Goal: Task Accomplishment & Management: Use online tool/utility

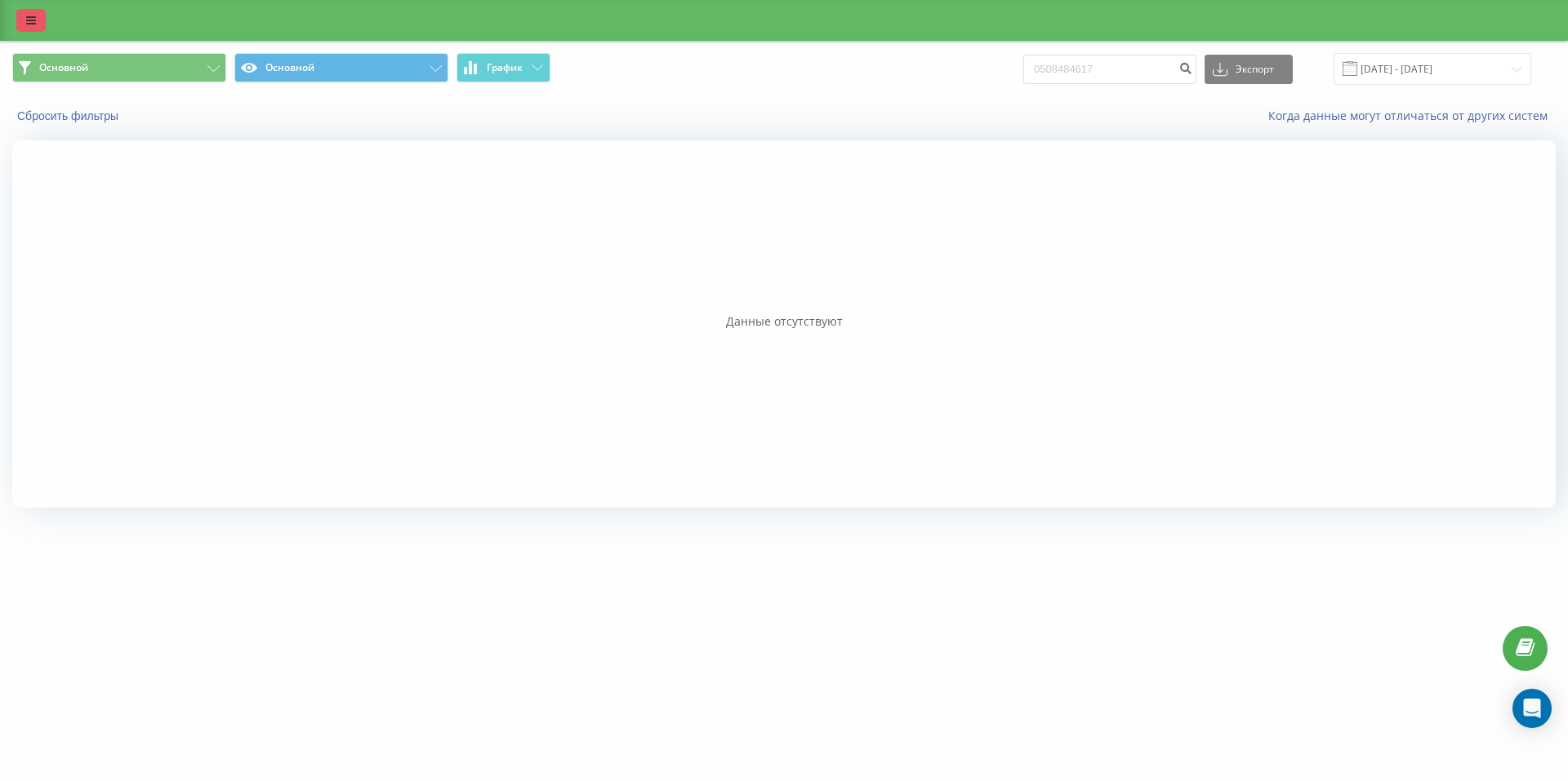
click at [28, 15] on icon at bounding box center [31, 20] width 10 height 11
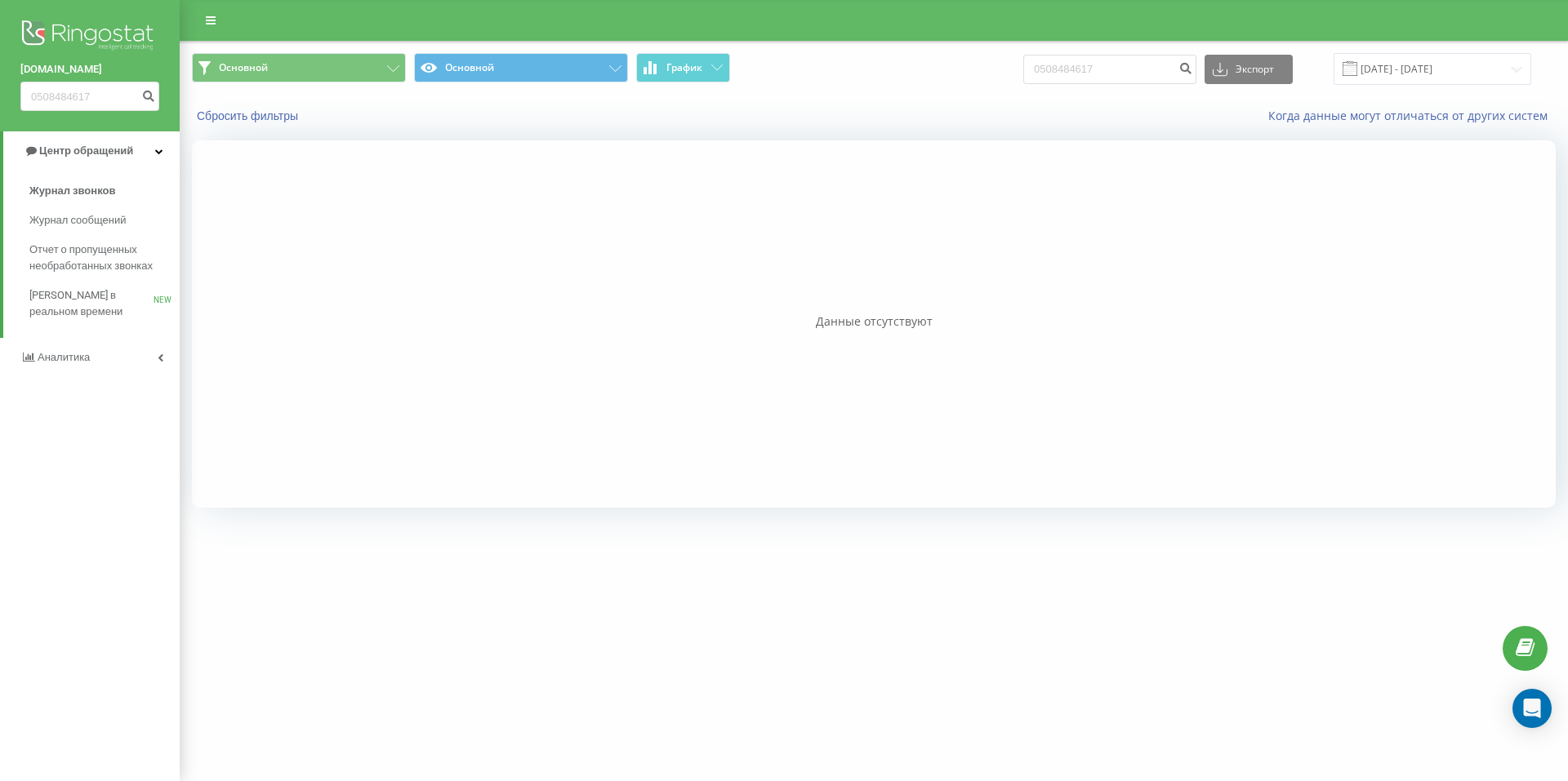
click at [60, 33] on img at bounding box center [89, 37] width 139 height 41
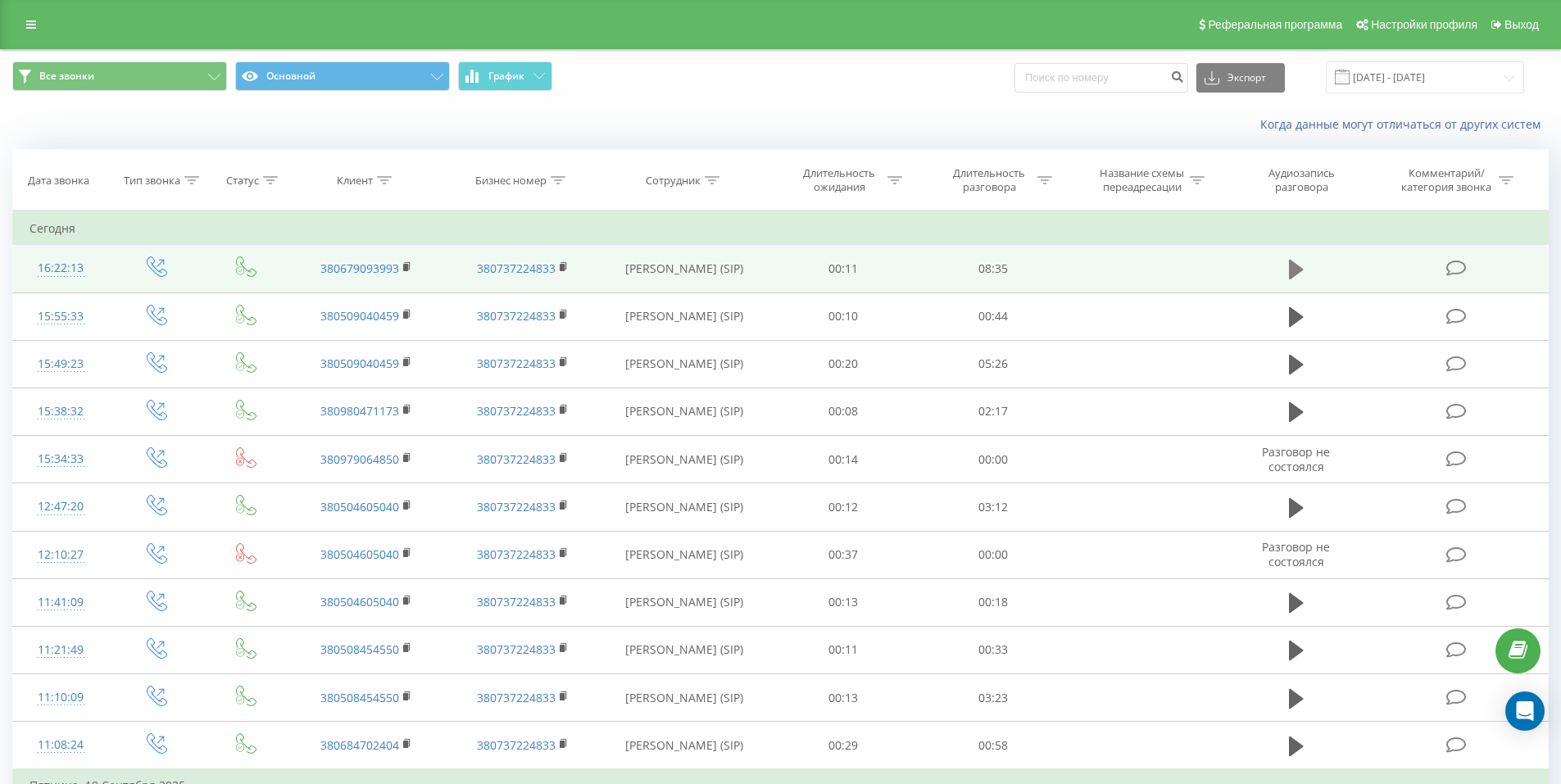
click at [1304, 267] on button at bounding box center [1296, 269] width 25 height 25
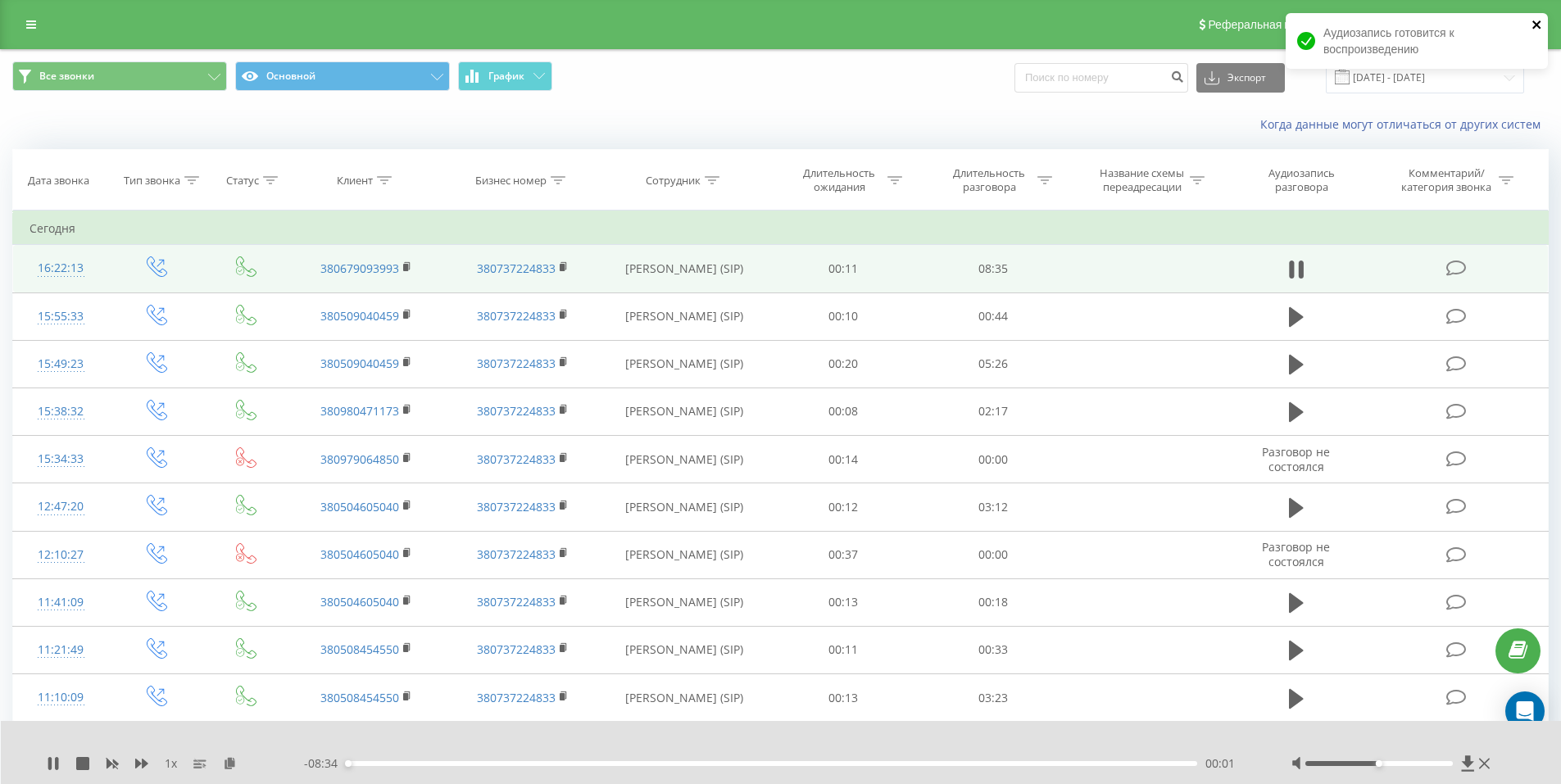
click at [1533, 30] on icon "close" at bounding box center [1536, 24] width 11 height 13
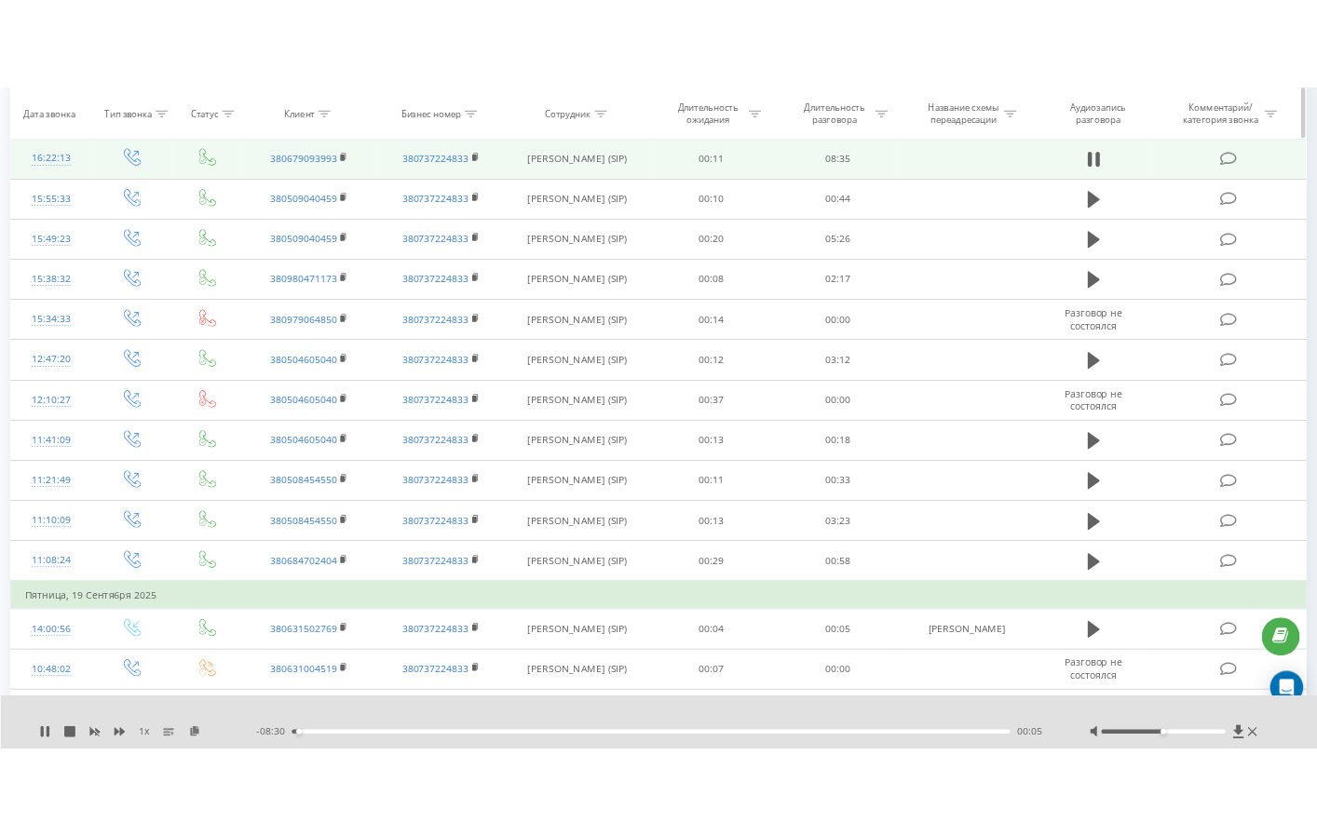
scroll to position [310, 0]
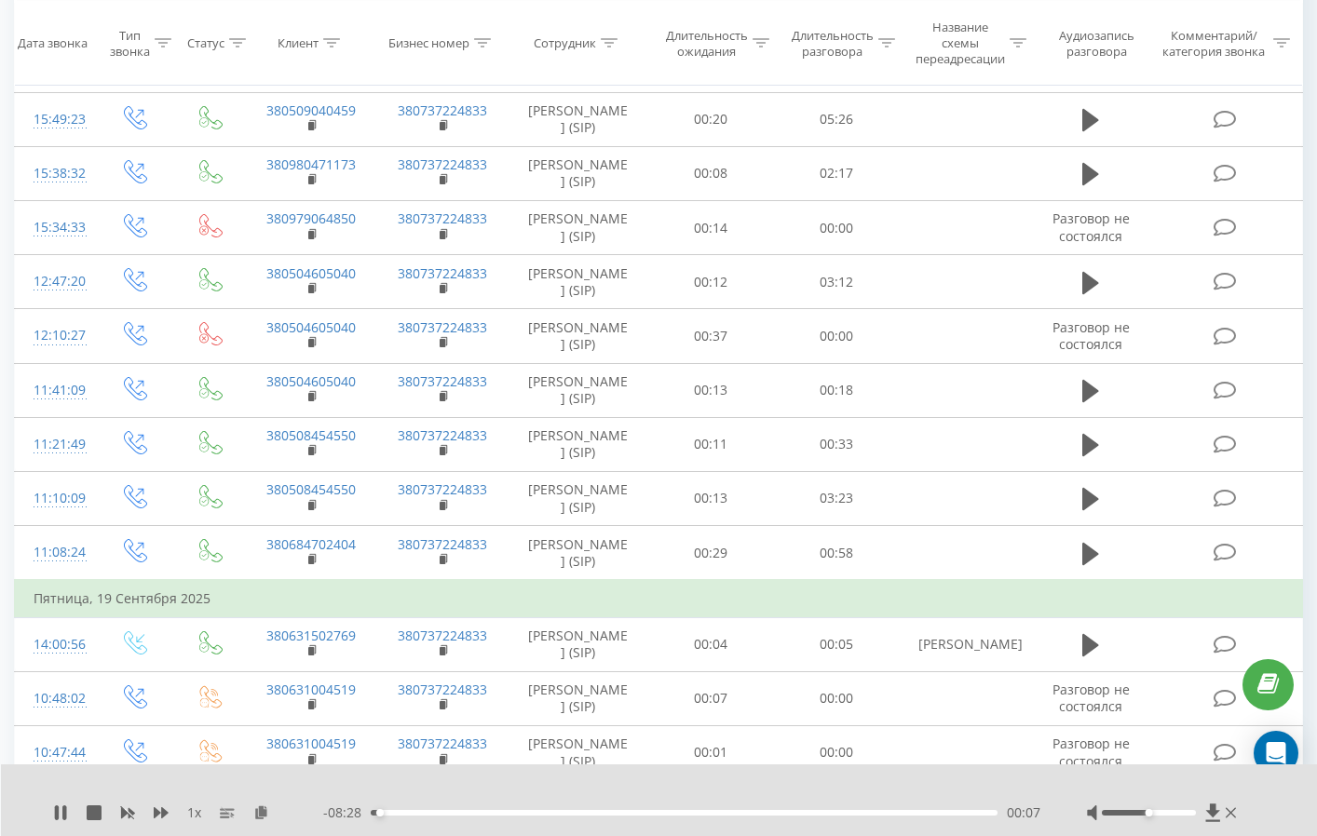
click at [394, 813] on div "00:07" at bounding box center [684, 813] width 627 height 6
click at [406, 812] on div "00:20" at bounding box center [684, 813] width 627 height 6
click at [89, 816] on icon at bounding box center [94, 812] width 15 height 15
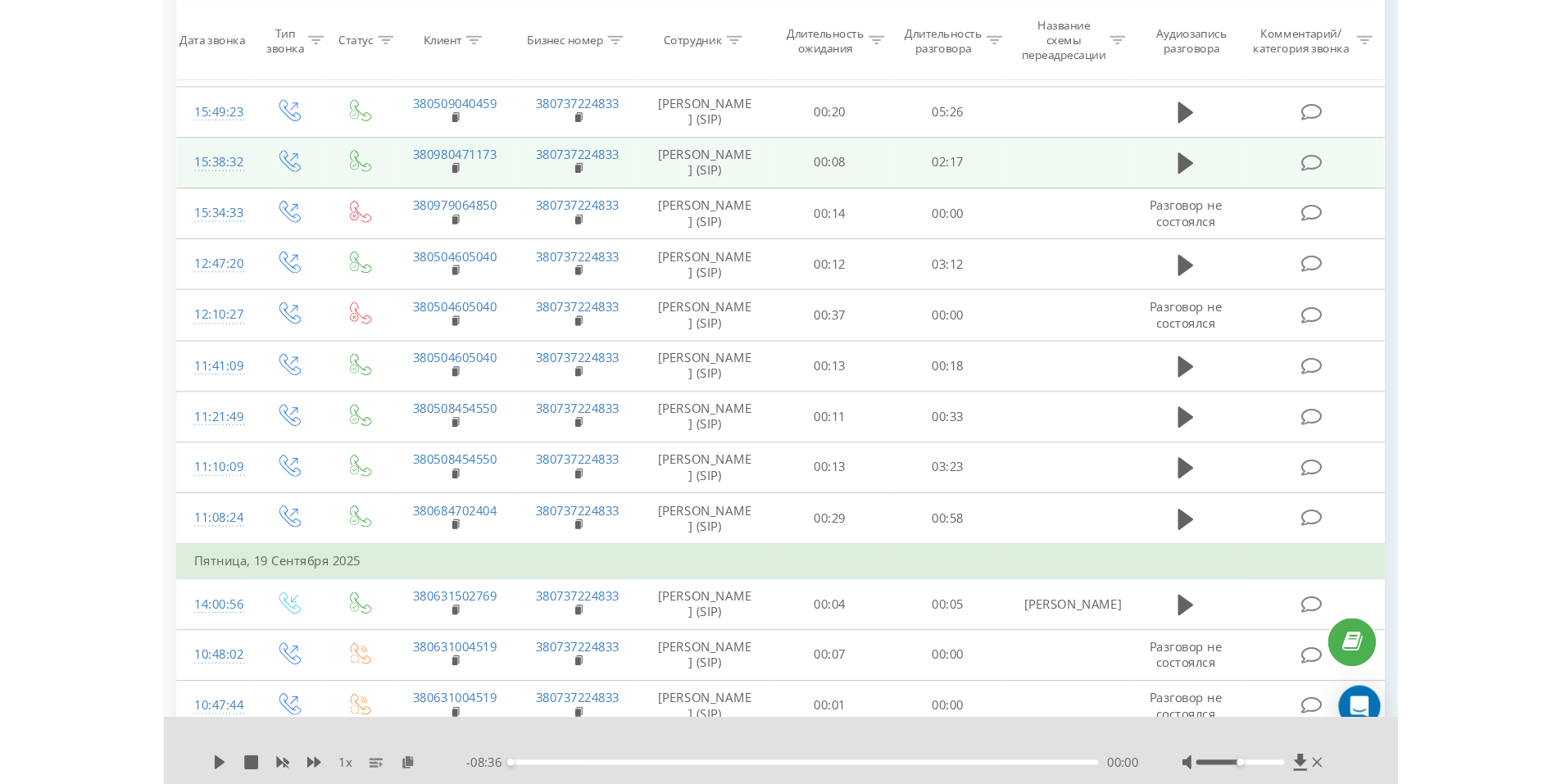
scroll to position [0, 0]
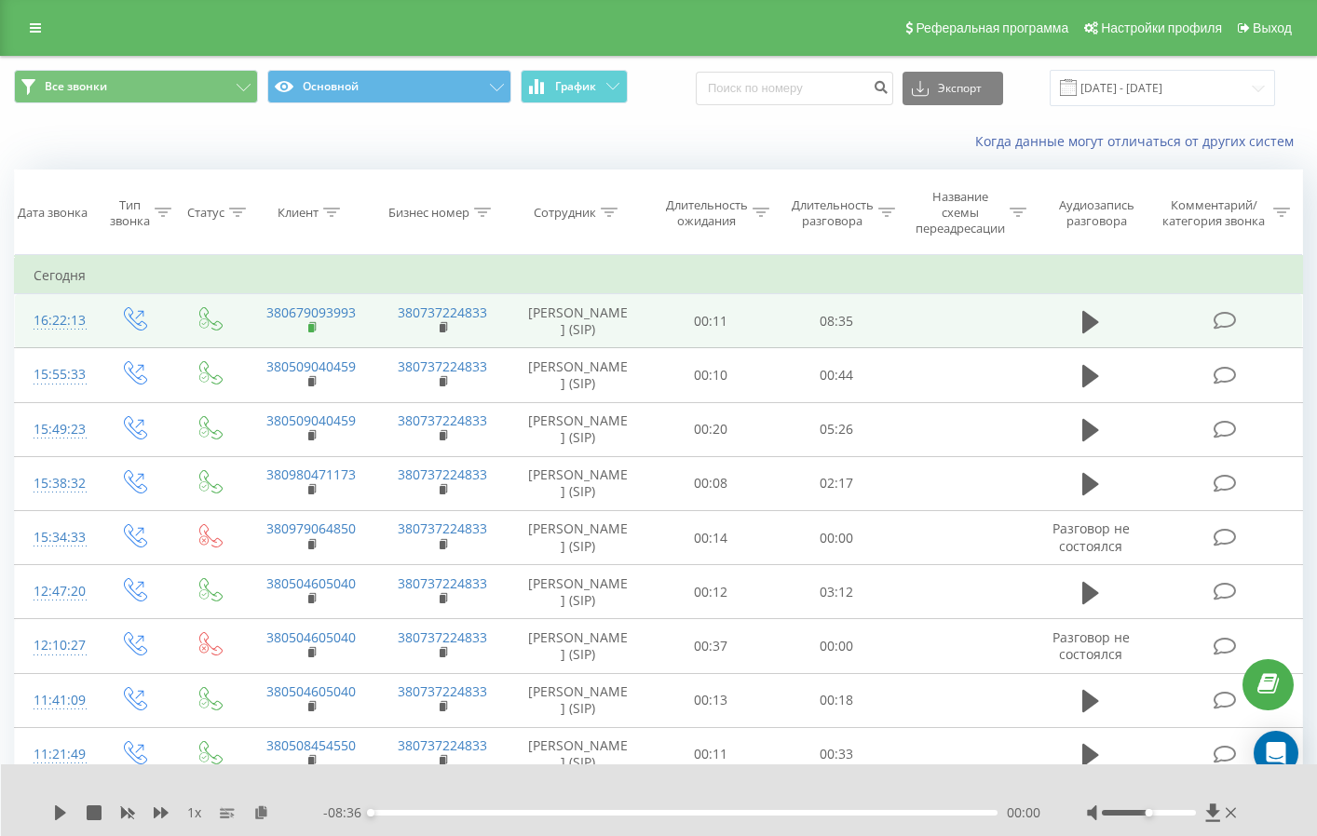
click at [312, 327] on rect at bounding box center [311, 328] width 6 height 8
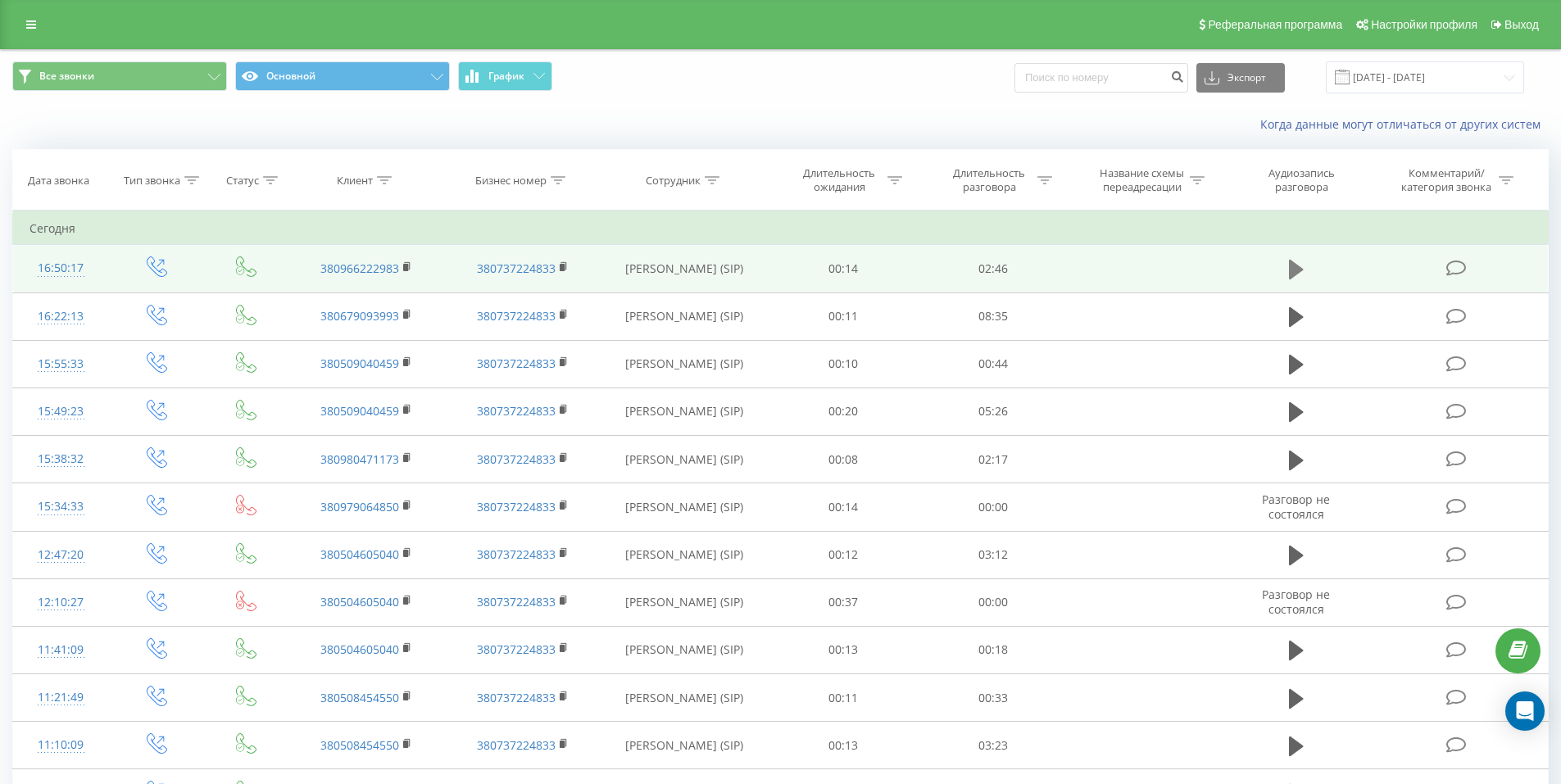
click at [1298, 270] on icon at bounding box center [1296, 269] width 15 height 19
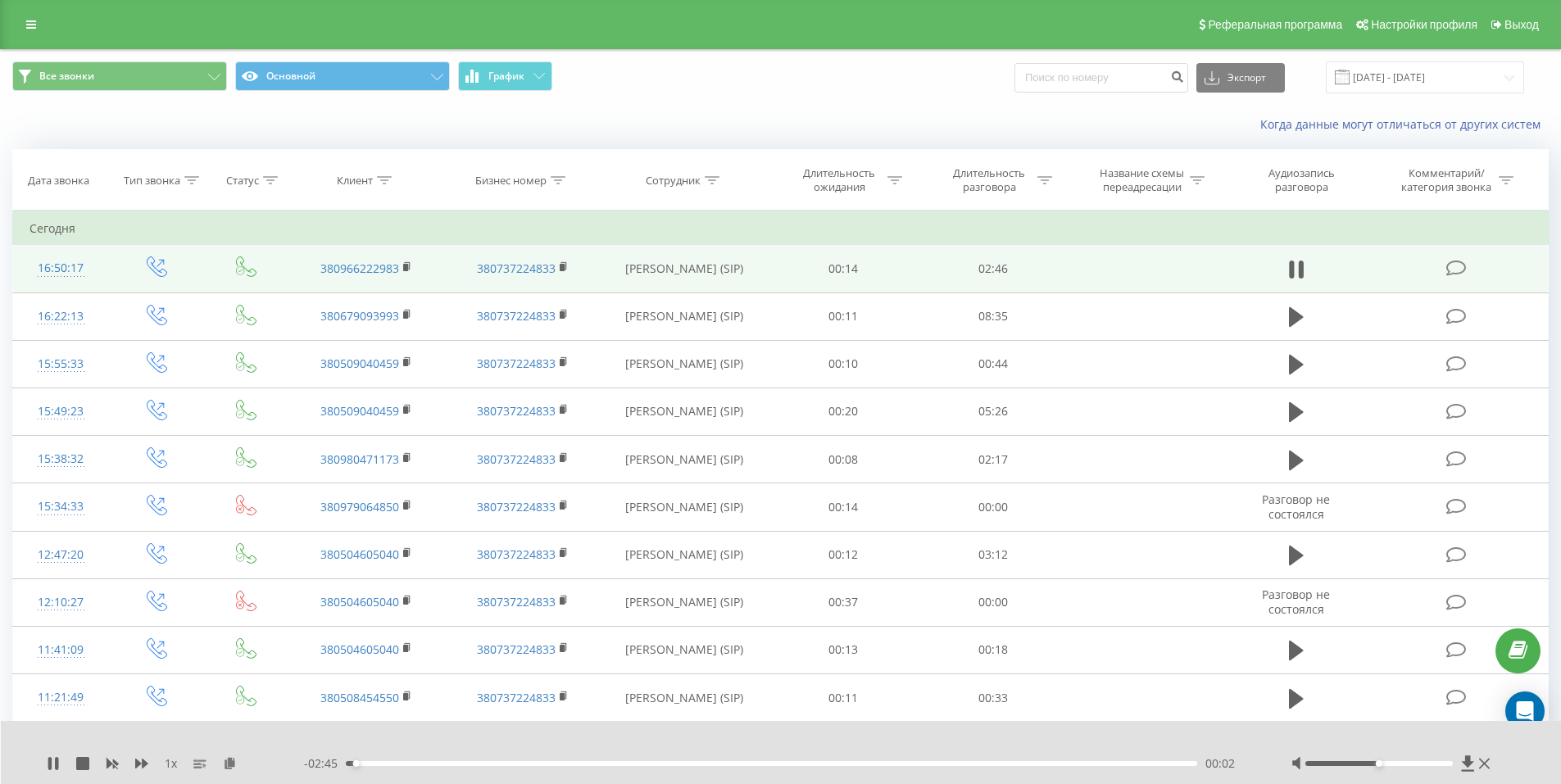
drag, startPoint x: 1385, startPoint y: 768, endPoint x: 1397, endPoint y: 768, distance: 12.0
click at [1397, 768] on div at bounding box center [1392, 763] width 203 height 17
drag, startPoint x: 1385, startPoint y: 767, endPoint x: 1403, endPoint y: 767, distance: 18.0
click at [1403, 767] on div at bounding box center [1392, 763] width 203 height 17
drag, startPoint x: 1389, startPoint y: 760, endPoint x: 1404, endPoint y: 763, distance: 15.3
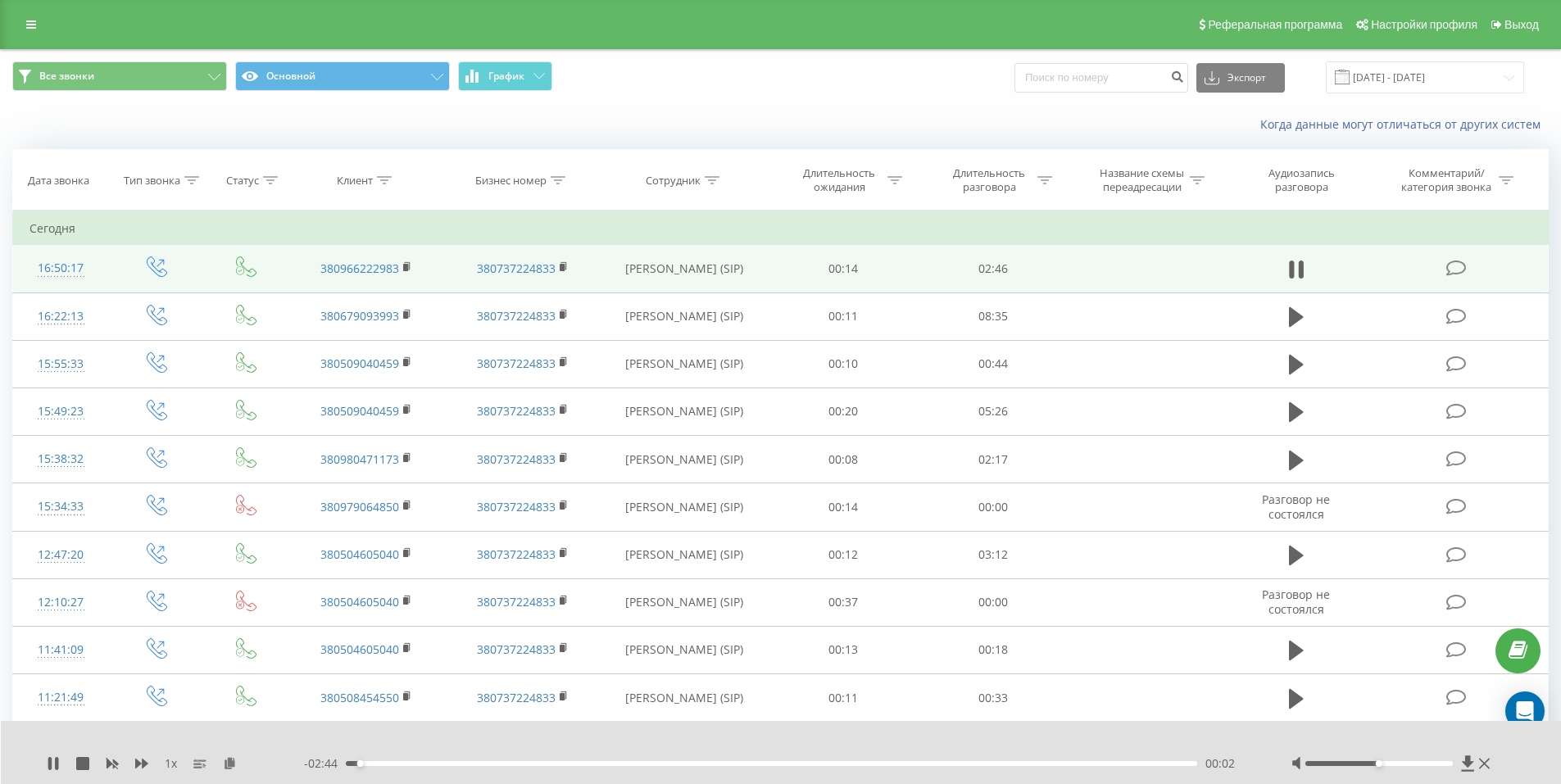
click at [1404, 763] on div at bounding box center [1392, 763] width 203 height 17
click at [1417, 767] on div at bounding box center [1392, 763] width 203 height 17
drag, startPoint x: 1400, startPoint y: 765, endPoint x: 1207, endPoint y: 762, distance: 193.0
click at [1419, 767] on div at bounding box center [1392, 763] width 203 height 17
click at [449, 762] on div "00:20" at bounding box center [772, 764] width 852 height 5
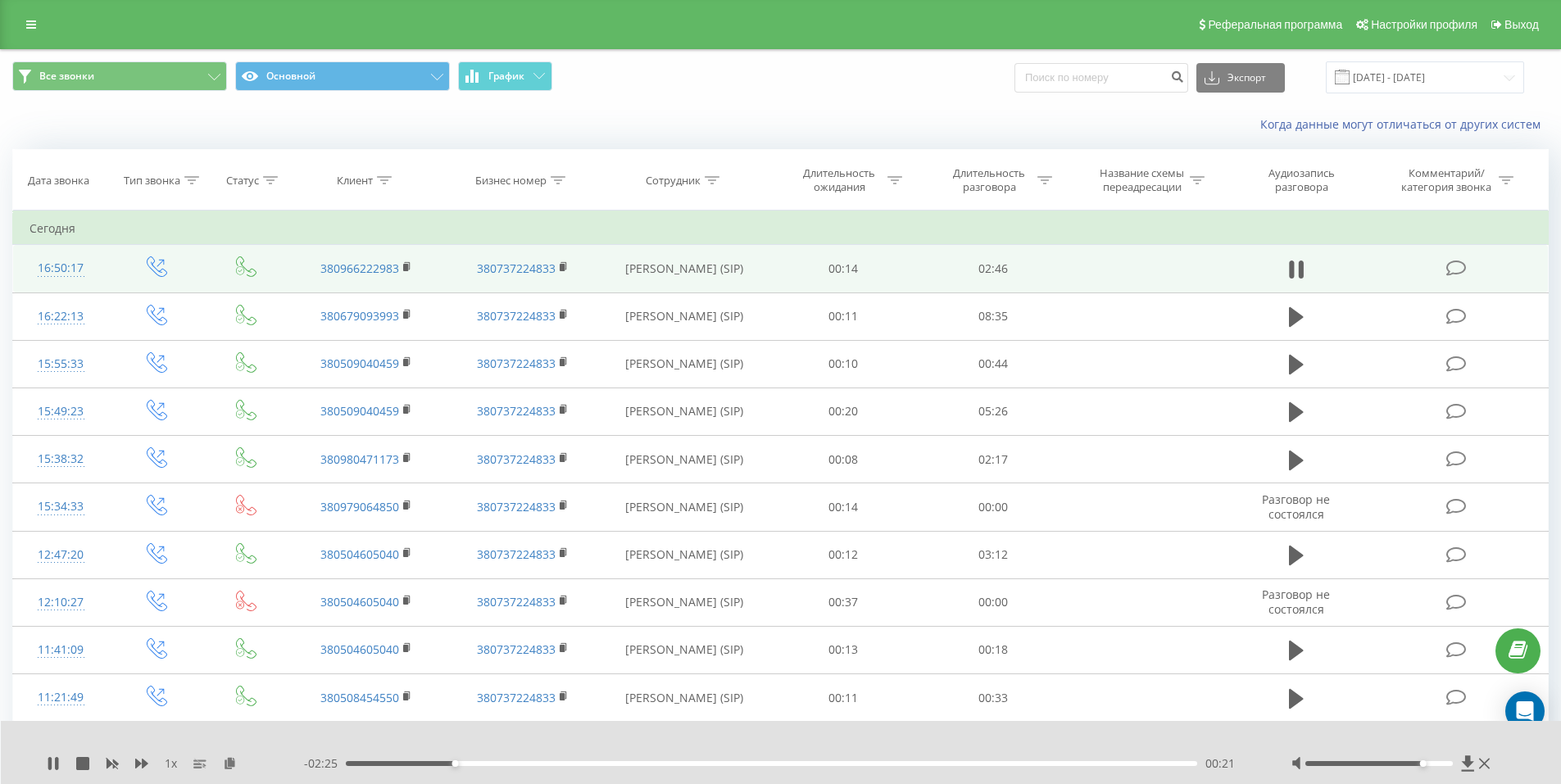
click at [486, 765] on div "00:21" at bounding box center [772, 764] width 852 height 5
click at [520, 763] on div "00:30" at bounding box center [772, 764] width 852 height 5
click at [549, 763] on div "00:40" at bounding box center [772, 764] width 852 height 5
click at [567, 761] on div "00:40" at bounding box center [772, 764] width 852 height 5
click at [639, 766] on div "00:57" at bounding box center [772, 764] width 852 height 5
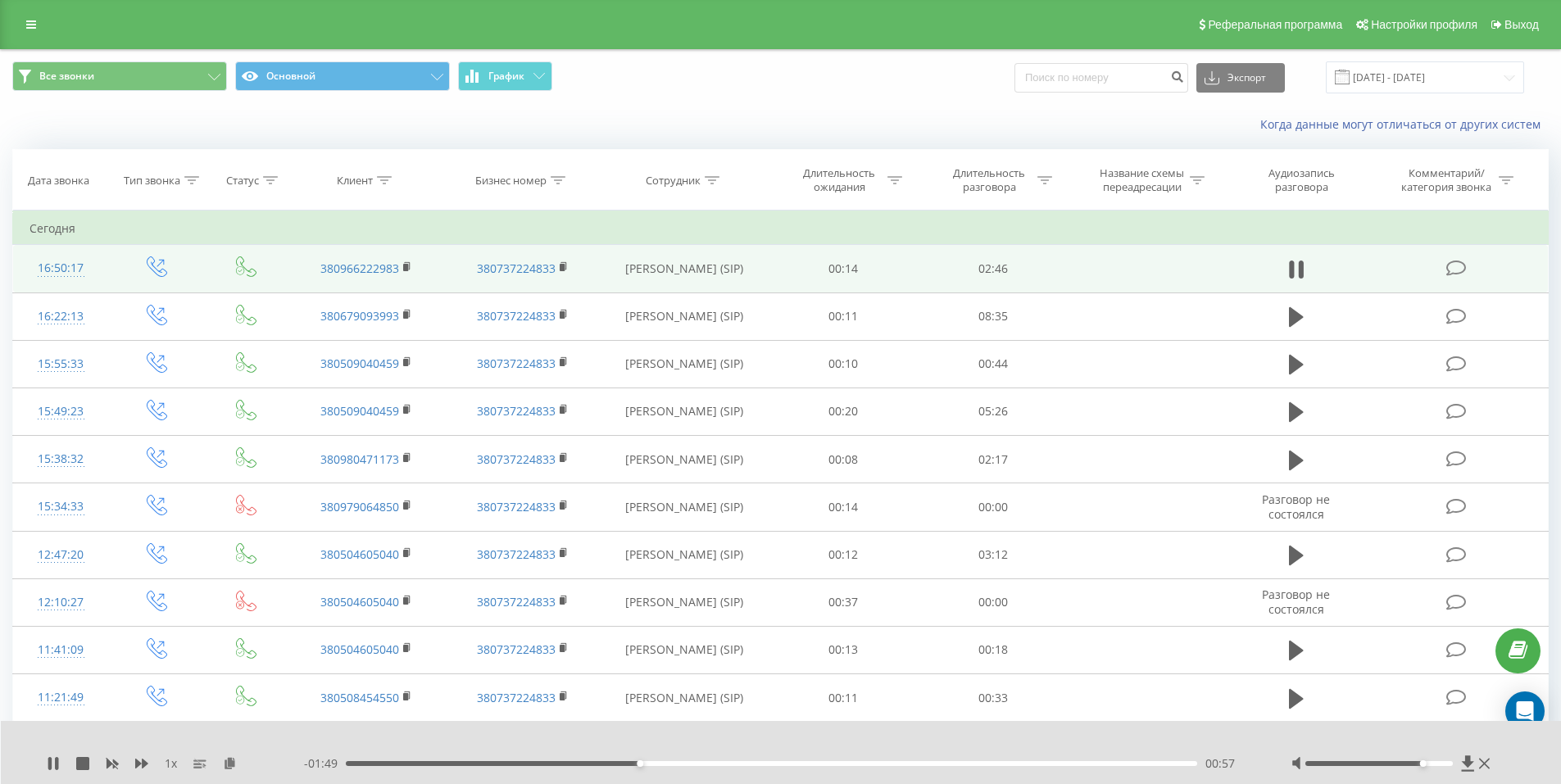
click at [619, 762] on div "00:57" at bounding box center [772, 764] width 852 height 5
click at [54, 767] on icon at bounding box center [53, 763] width 13 height 13
click at [1301, 266] on icon at bounding box center [1296, 269] width 15 height 23
click at [619, 764] on div "01:03" at bounding box center [772, 764] width 852 height 5
click at [617, 766] on div "01:00" at bounding box center [772, 764] width 852 height 5
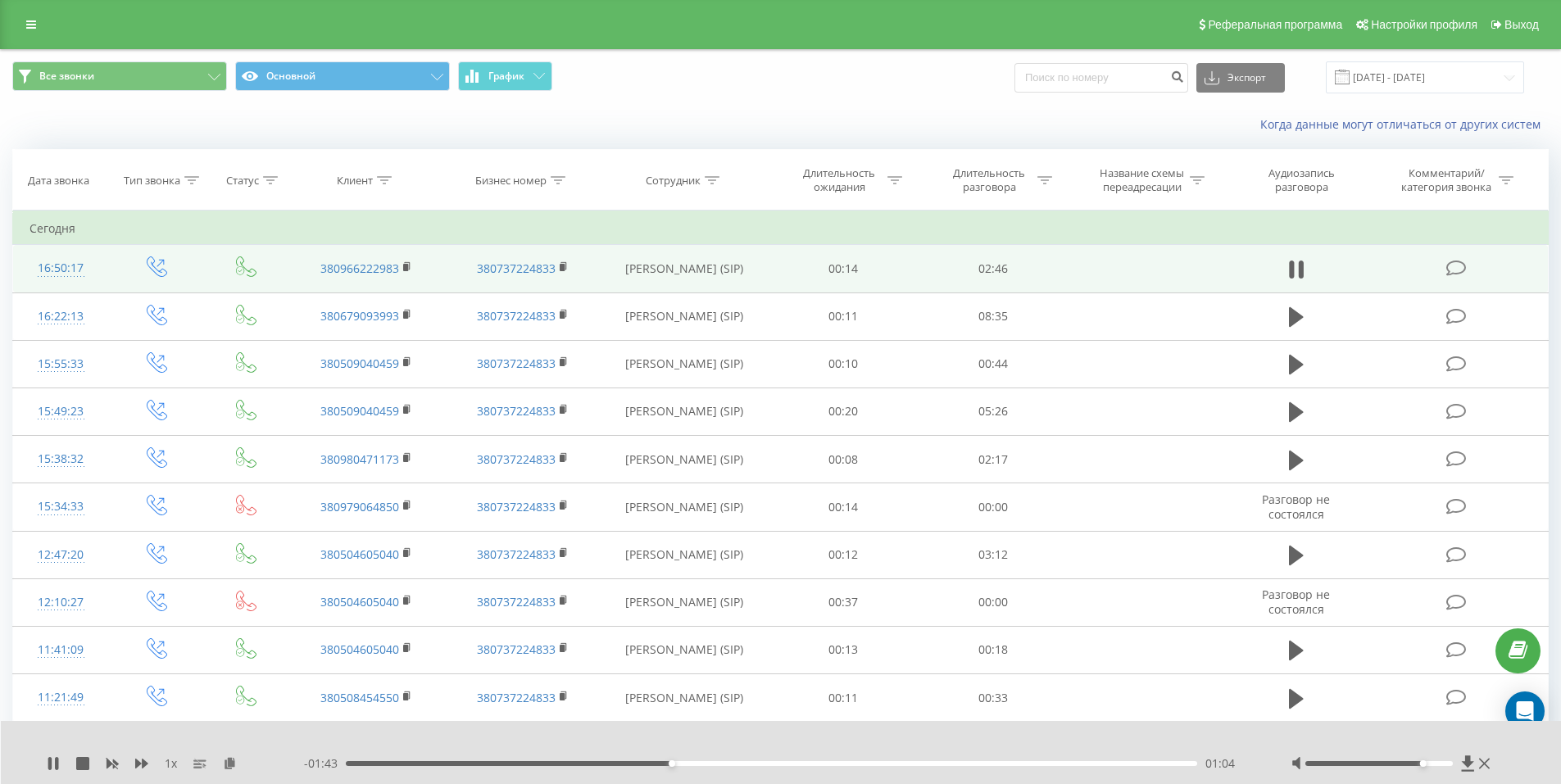
click at [175, 763] on span "1 x" at bounding box center [171, 763] width 12 height 17
click at [84, 761] on icon at bounding box center [83, 763] width 13 height 13
